Goal: Obtain resource: Download file/media

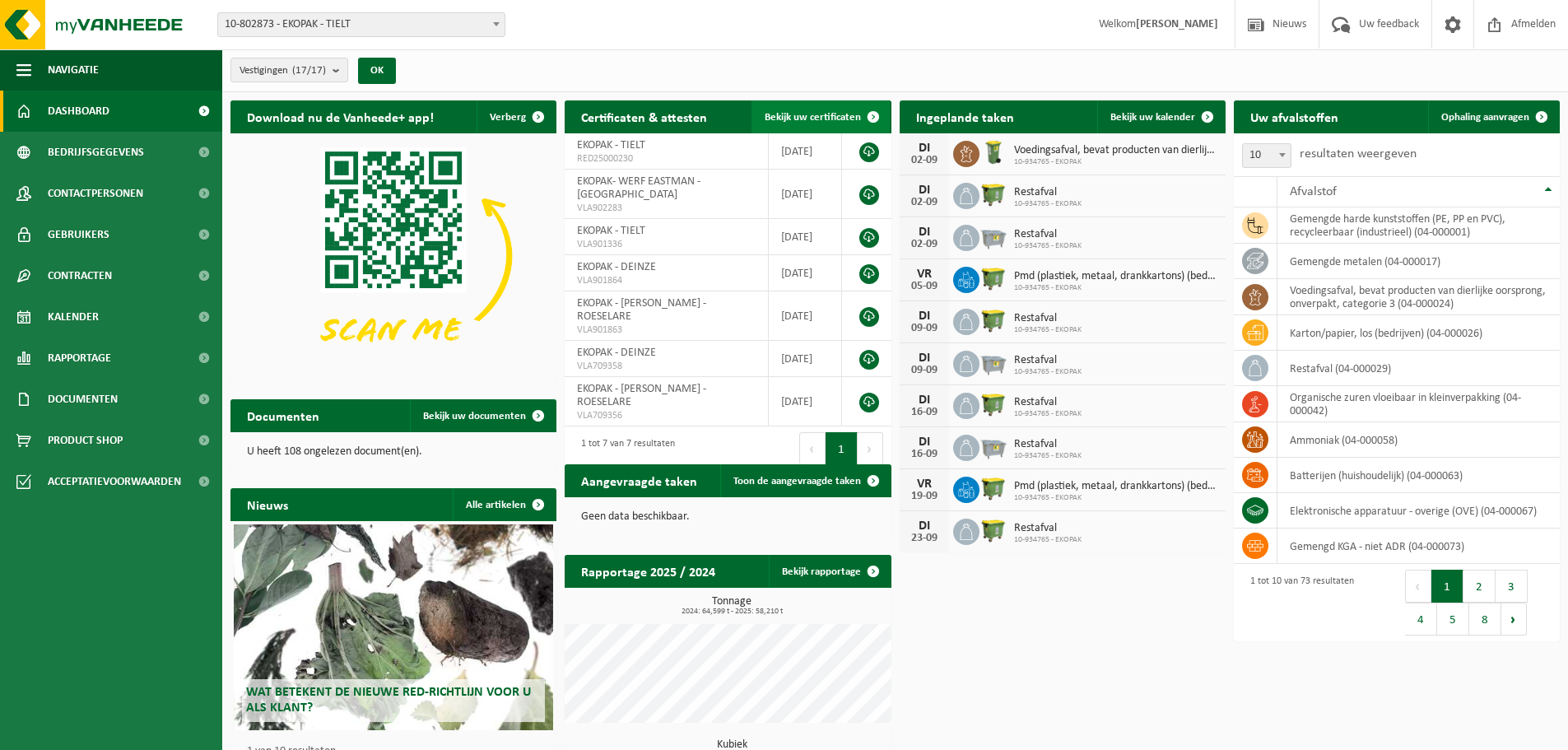
click at [831, 116] on span "Bekijk uw certificaten" at bounding box center [812, 116] width 97 height 10
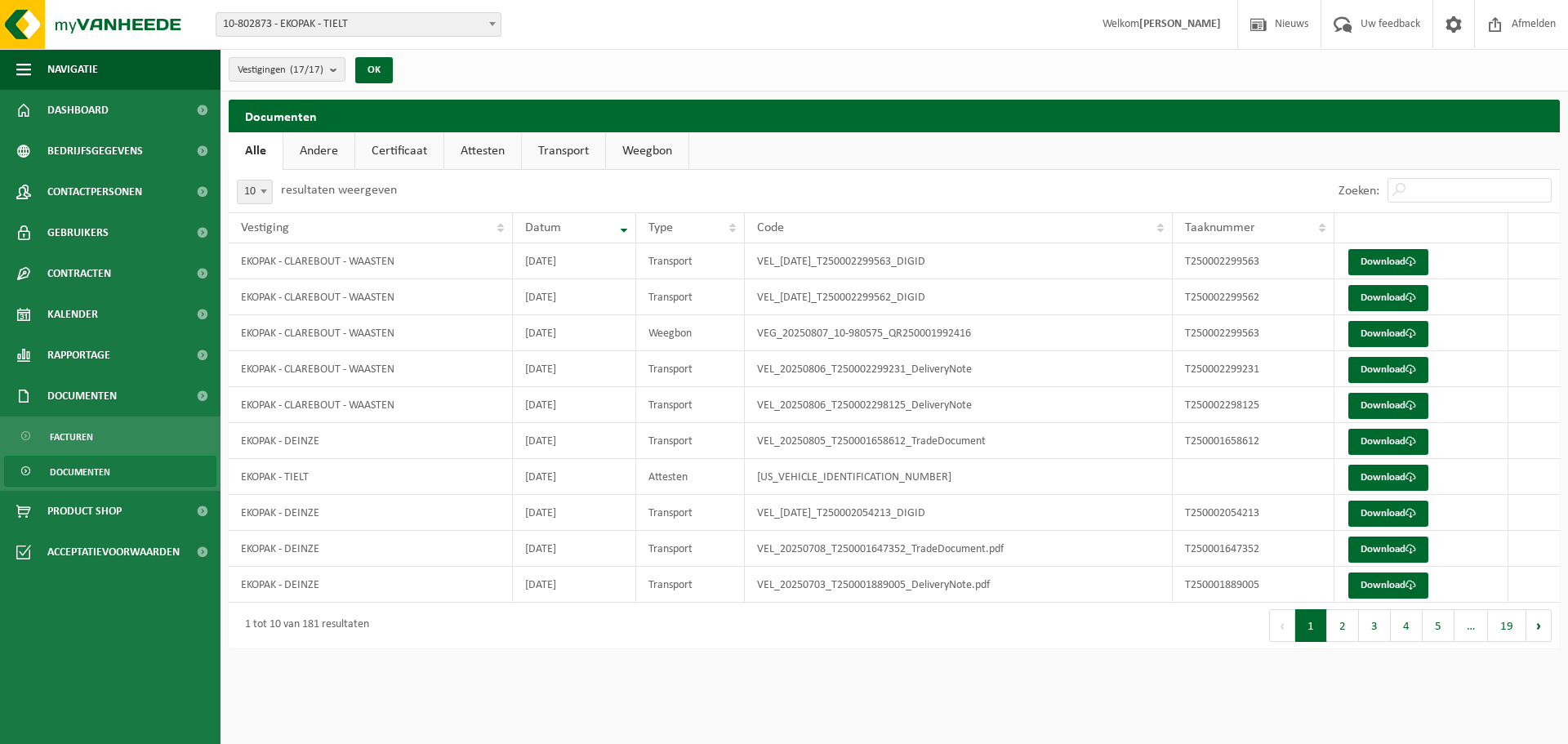
click at [406, 156] on link "Certificaat" at bounding box center [399, 151] width 89 height 37
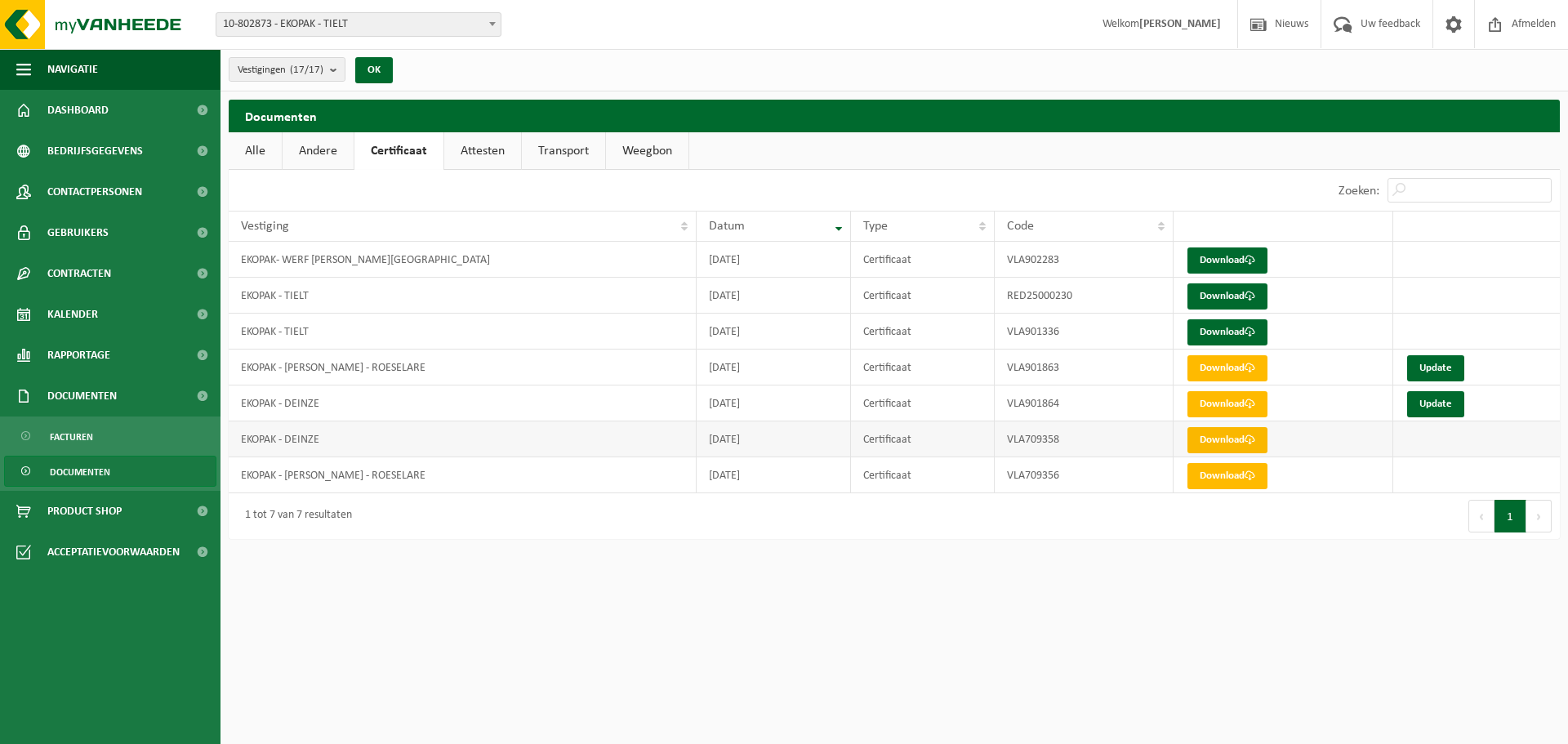
click at [1242, 443] on link "Download" at bounding box center [1228, 440] width 80 height 26
click at [1232, 431] on link "Download" at bounding box center [1228, 440] width 80 height 26
